Goal: Understand process/instructions

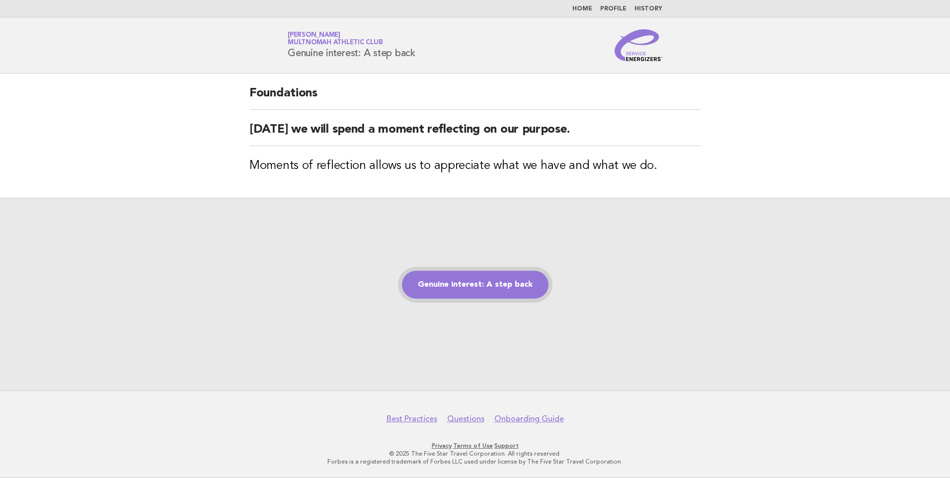
click at [486, 286] on link "Genuine interest: A step back" at bounding box center [475, 285] width 147 height 28
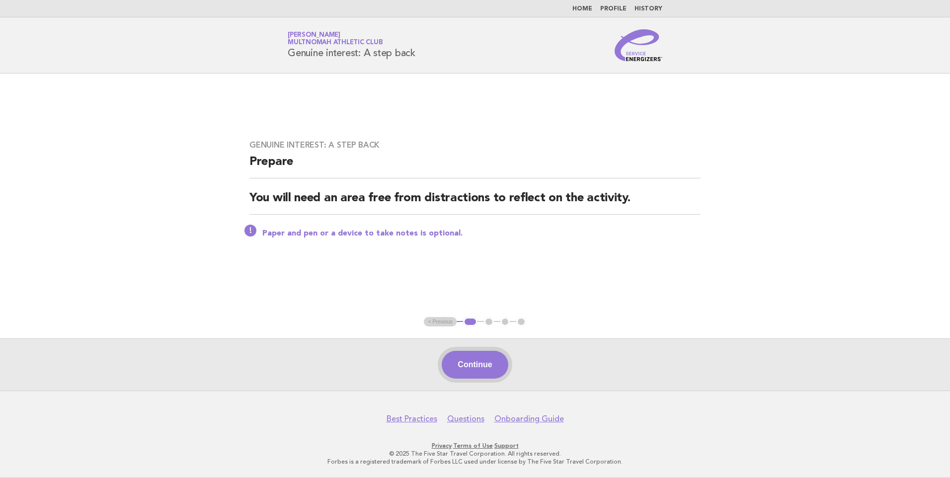
click at [487, 365] on button "Continue" at bounding box center [475, 365] width 66 height 28
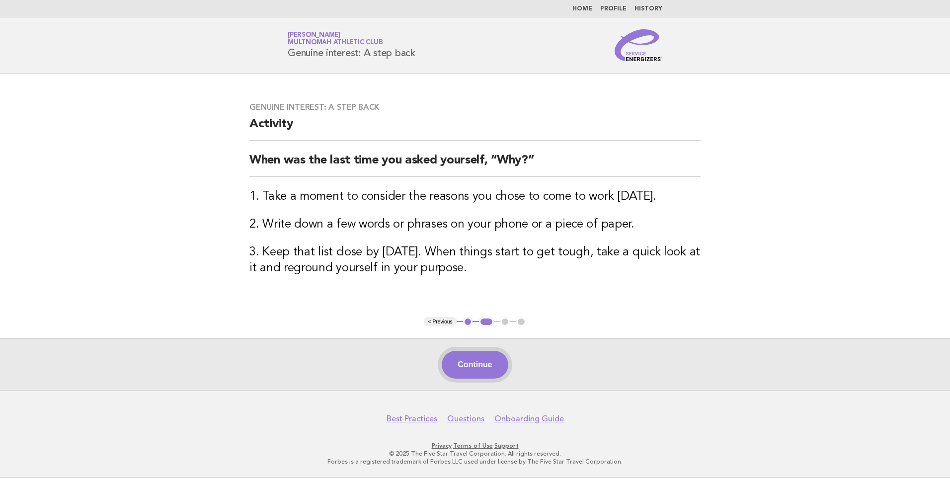
click at [473, 360] on button "Continue" at bounding box center [475, 365] width 66 height 28
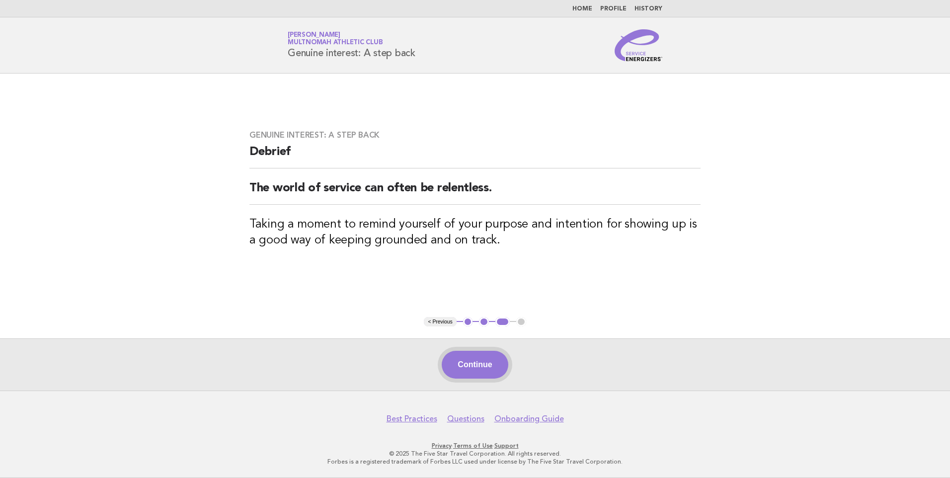
click at [478, 358] on button "Continue" at bounding box center [475, 365] width 66 height 28
